Goal: Information Seeking & Learning: Learn about a topic

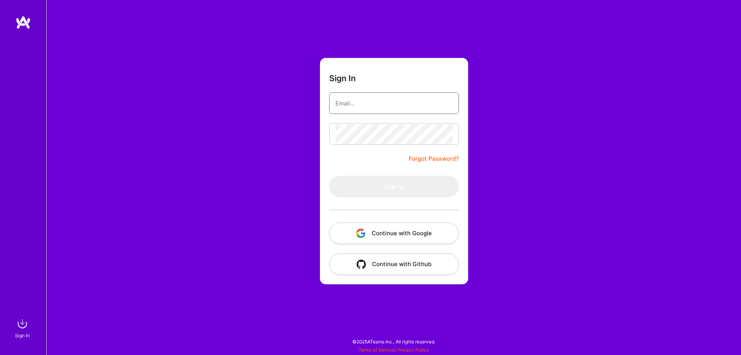
click at [371, 103] on input "email" at bounding box center [394, 103] width 117 height 20
type input "krischou.me@gmail.com"
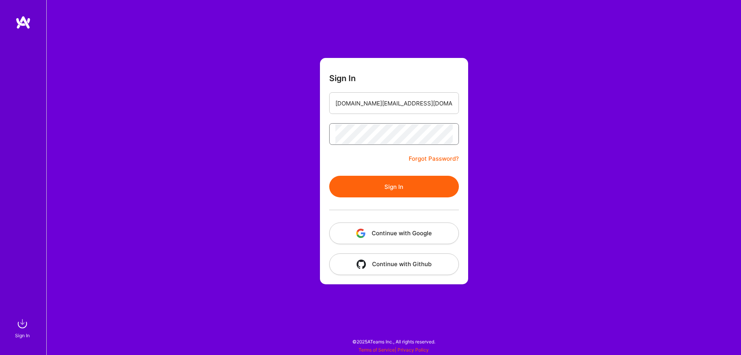
click at [329, 176] on button "Sign In" at bounding box center [394, 187] width 130 height 22
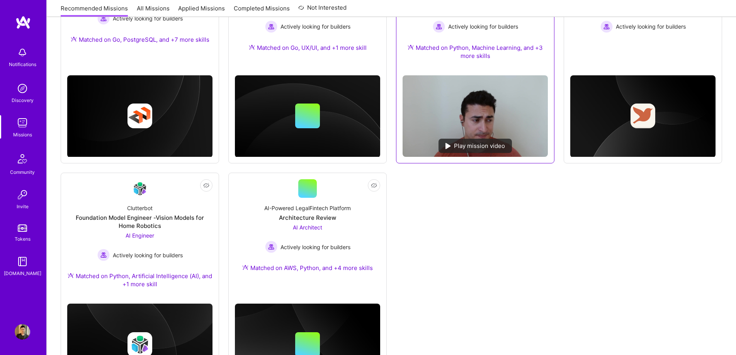
scroll to position [425, 0]
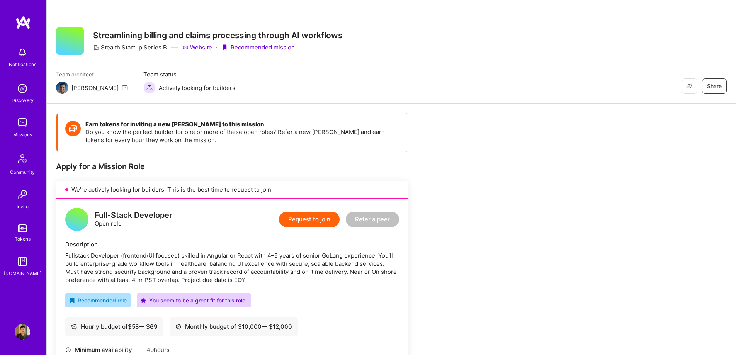
scroll to position [154, 0]
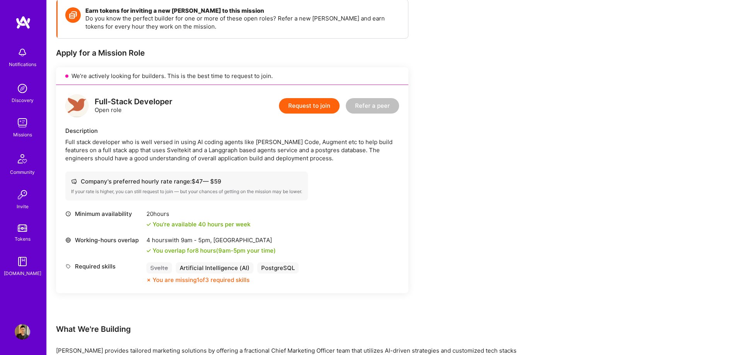
scroll to position [116, 0]
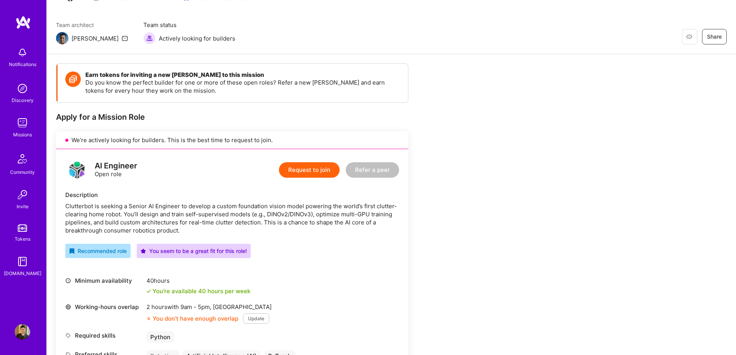
scroll to position [154, 0]
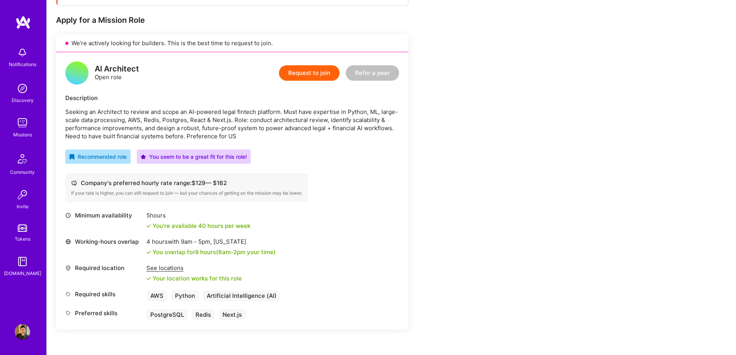
scroll to position [193, 0]
